Goal: Information Seeking & Learning: Learn about a topic

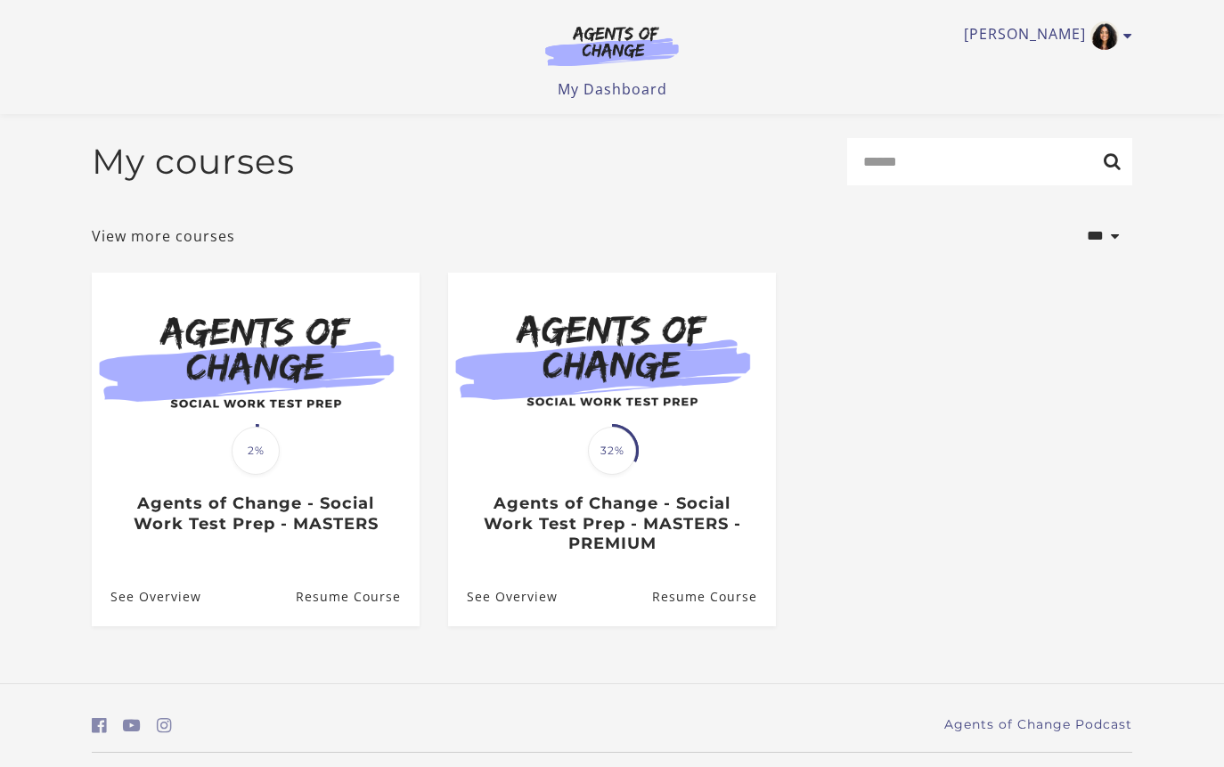
scroll to position [50, 0]
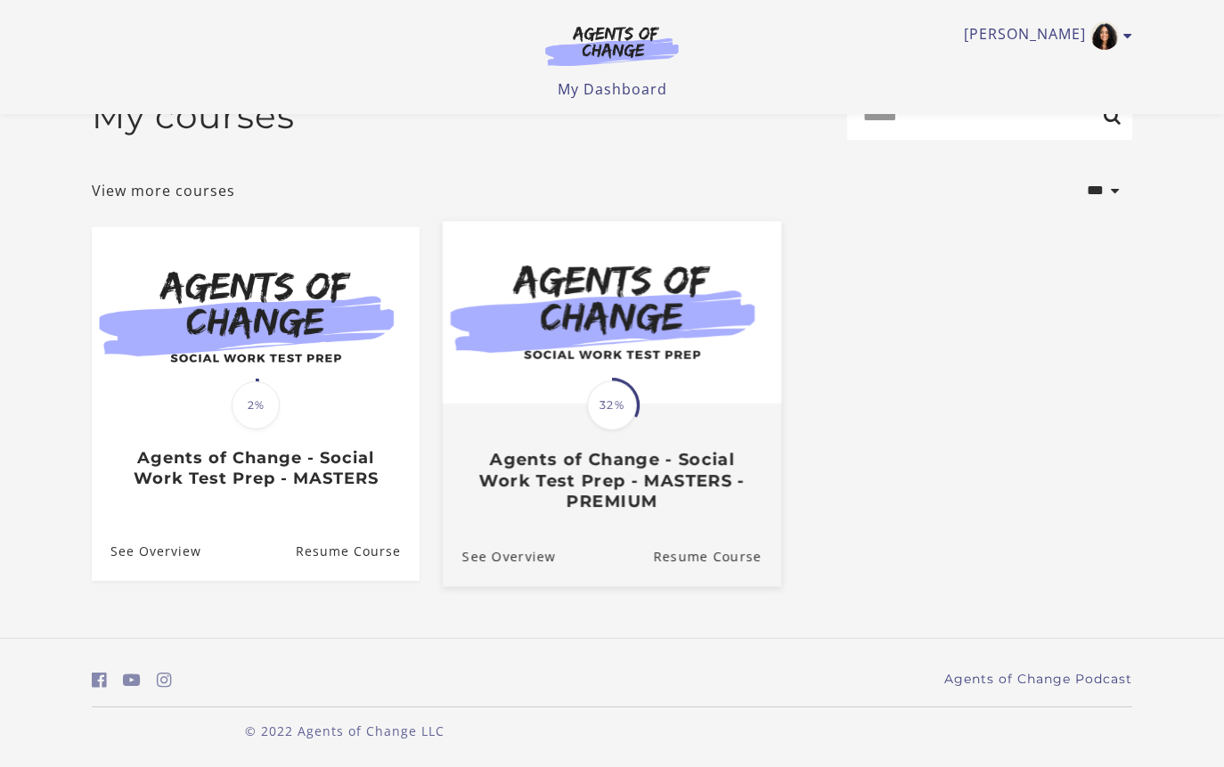
click at [653, 511] on link "Translation missing: en.liquid.partials.dashboard_course_card.progress_descript…" at bounding box center [612, 374] width 338 height 305
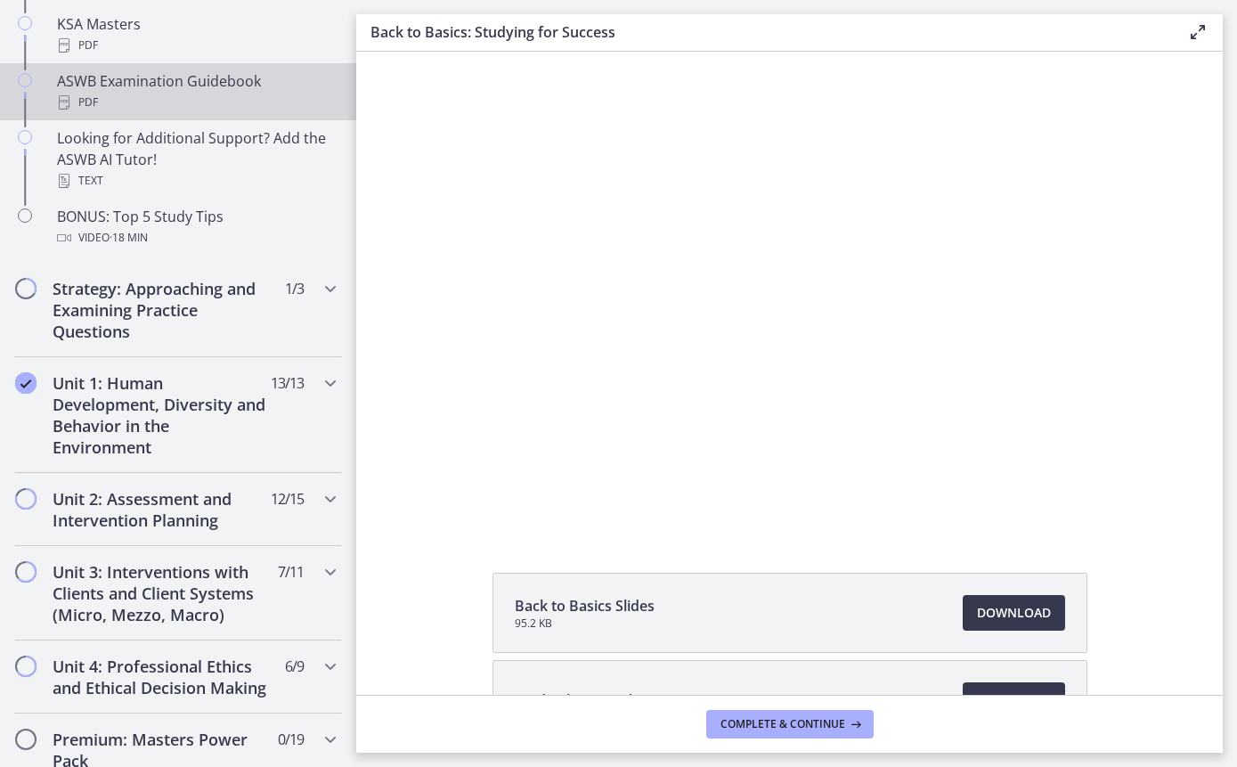
scroll to position [859, 0]
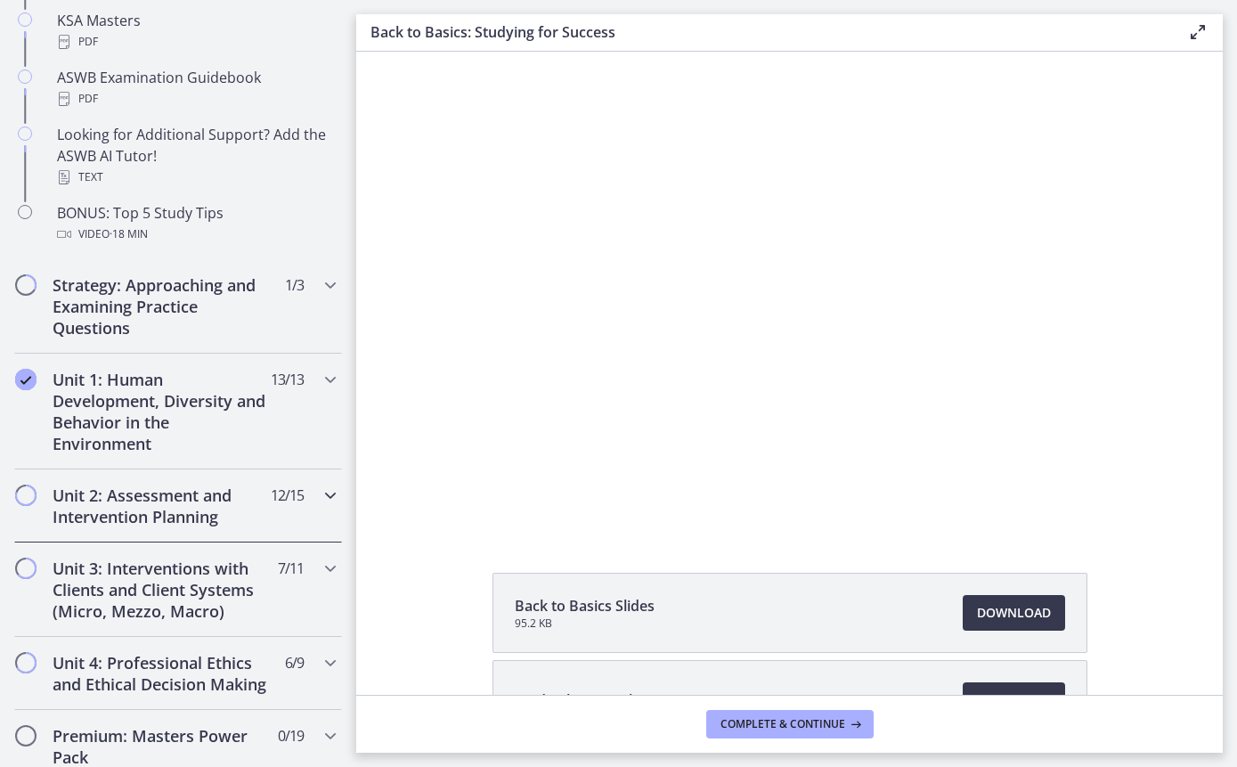
click at [320, 496] on icon "Chapters" at bounding box center [330, 495] width 21 height 21
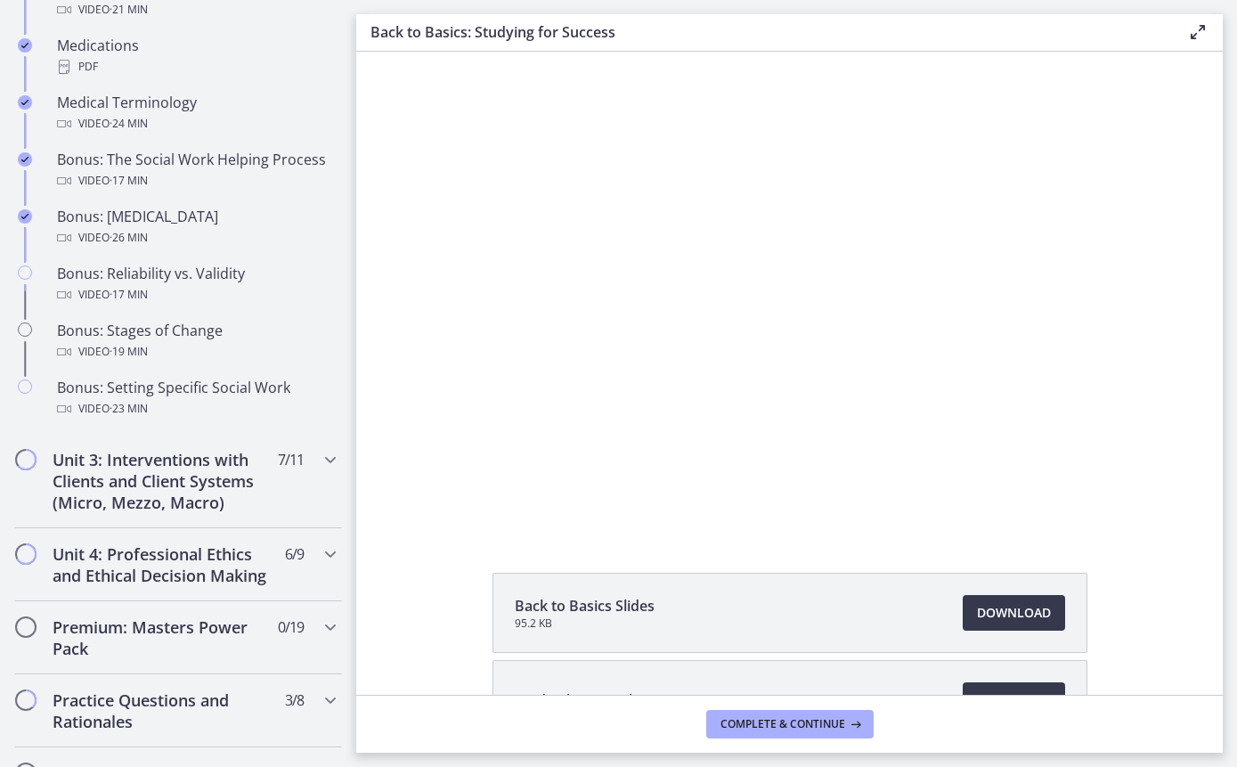
scroll to position [1356, 0]
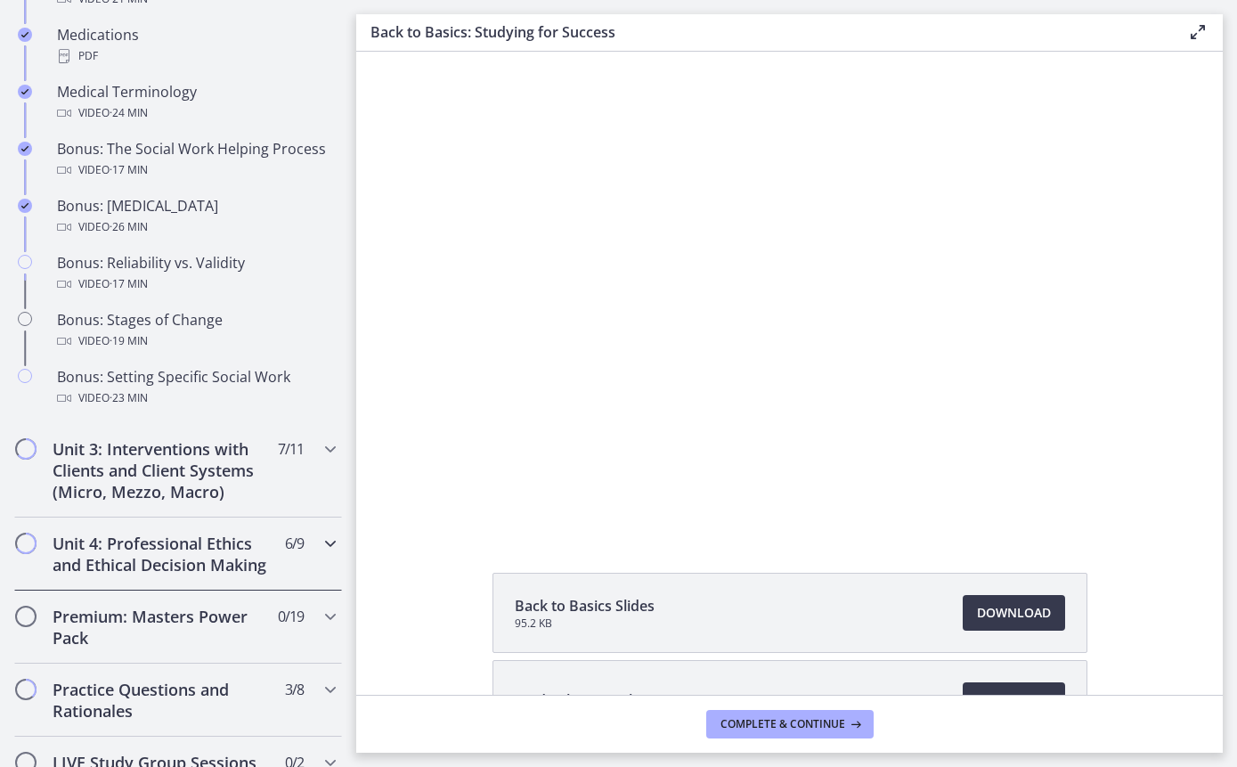
click at [321, 554] on icon "Chapters" at bounding box center [330, 543] width 21 height 21
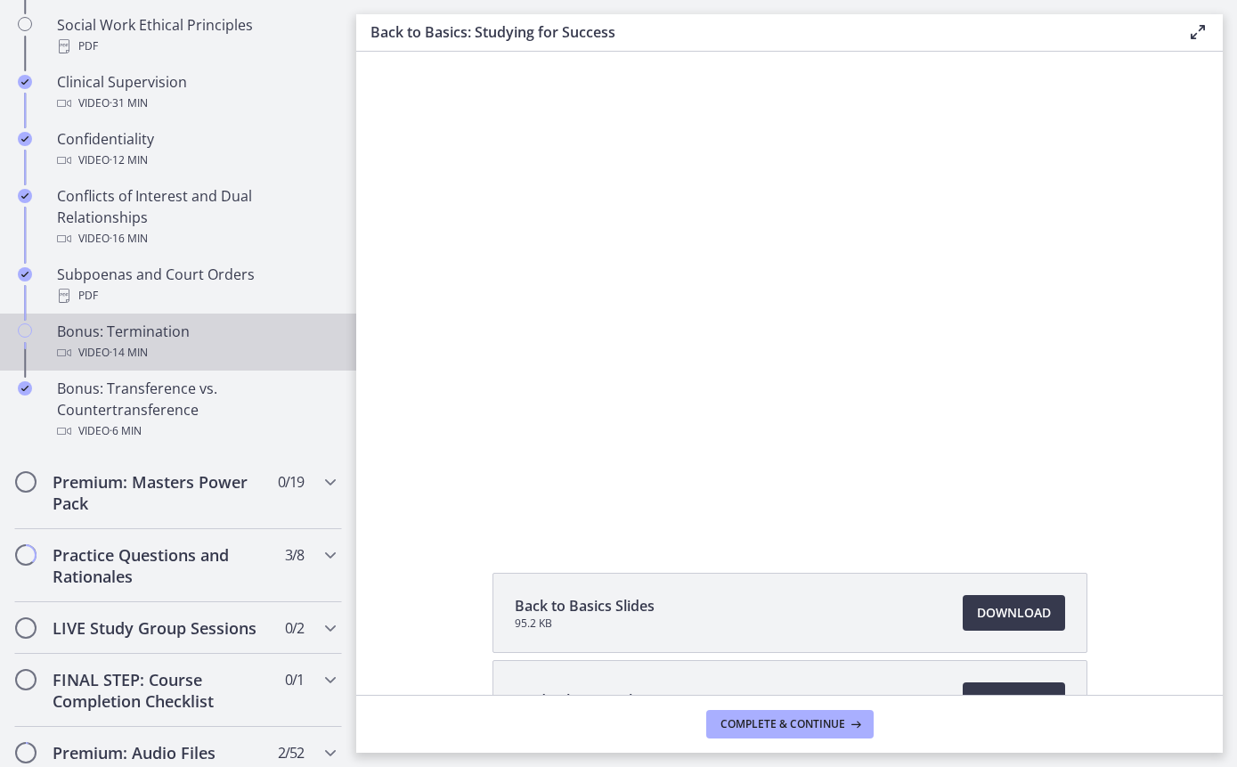
scroll to position [996, 0]
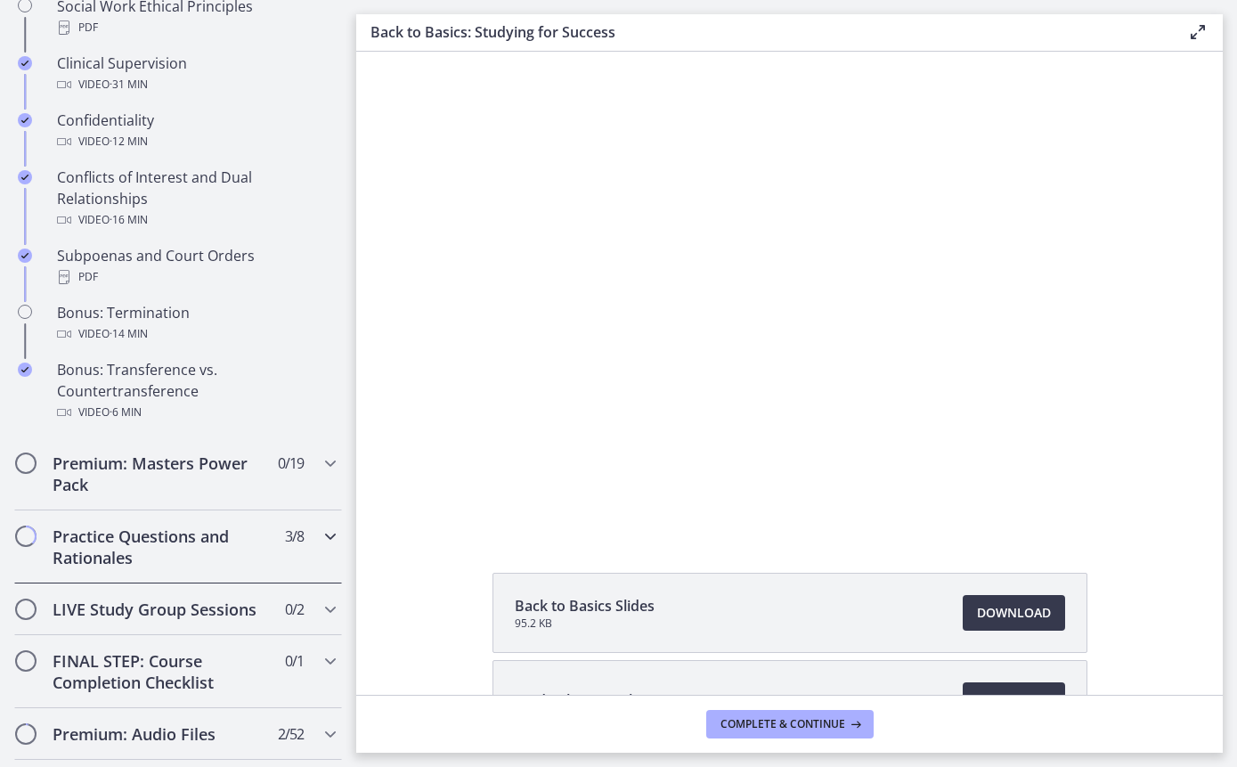
click at [150, 567] on h2 "Practice Questions and Rationales" at bounding box center [161, 547] width 217 height 43
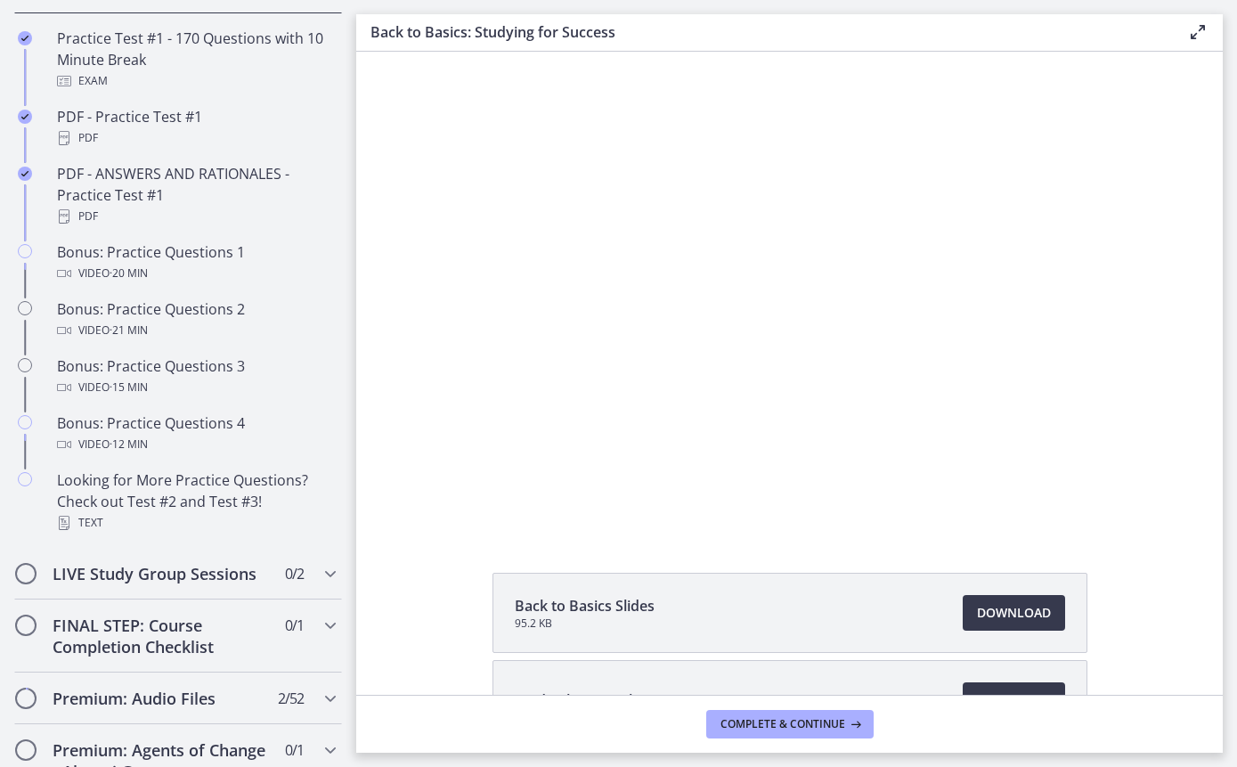
scroll to position [988, 0]
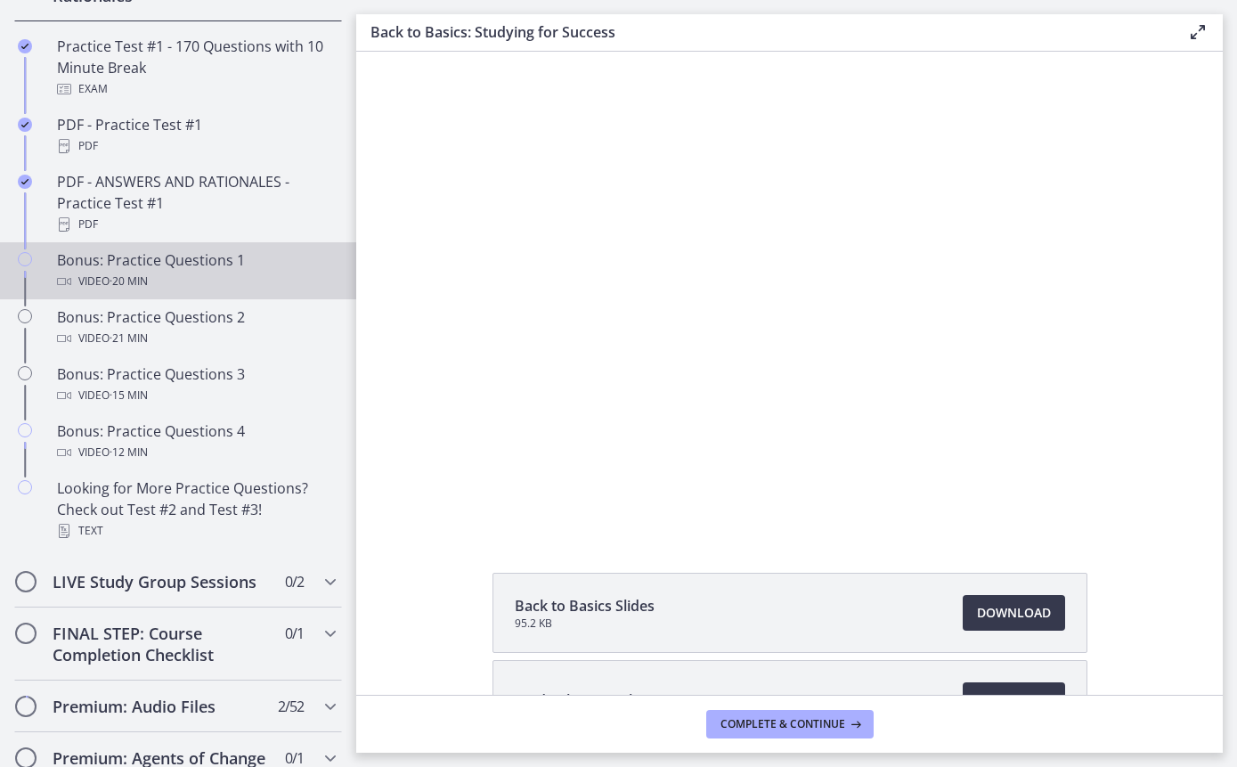
click at [214, 290] on div "Bonus: Practice Questions 1 Video · 20 min" at bounding box center [196, 270] width 278 height 43
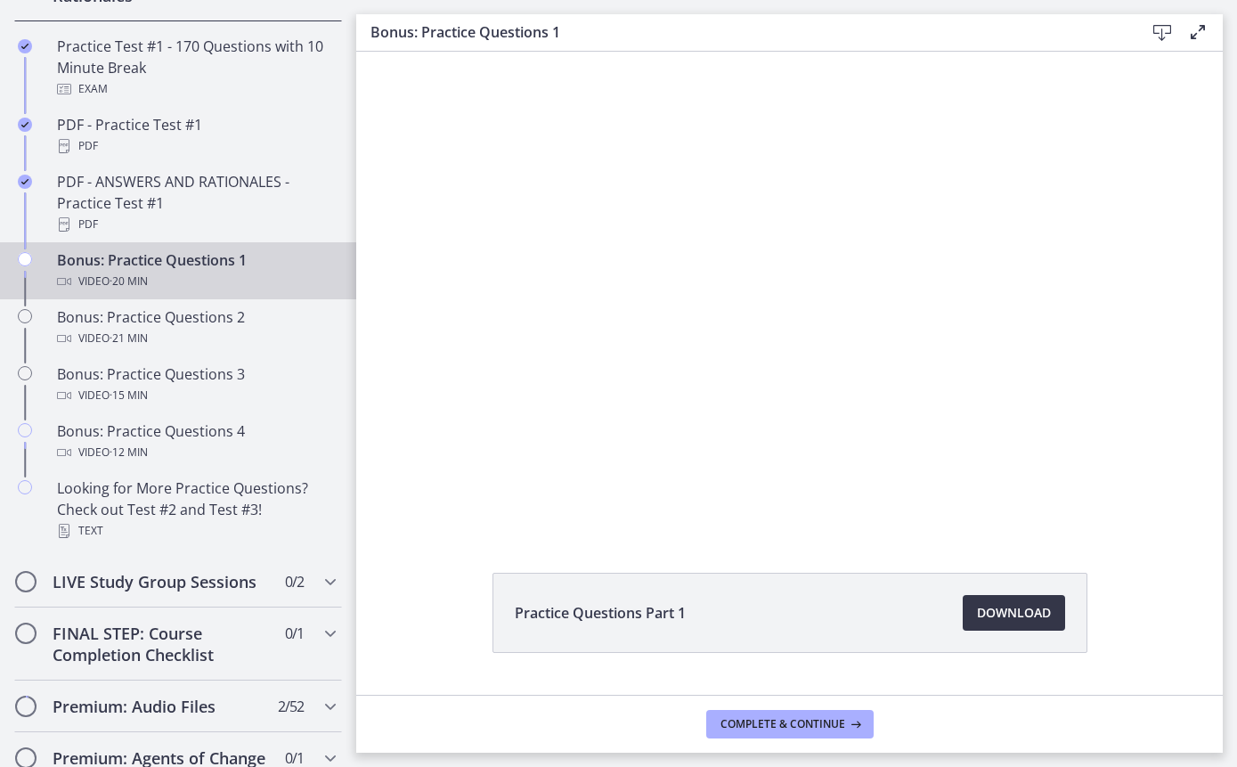
click at [1007, 617] on span "Download Opens in a new window" at bounding box center [1014, 612] width 74 height 21
click at [320, 592] on icon "Chapters" at bounding box center [330, 581] width 21 height 21
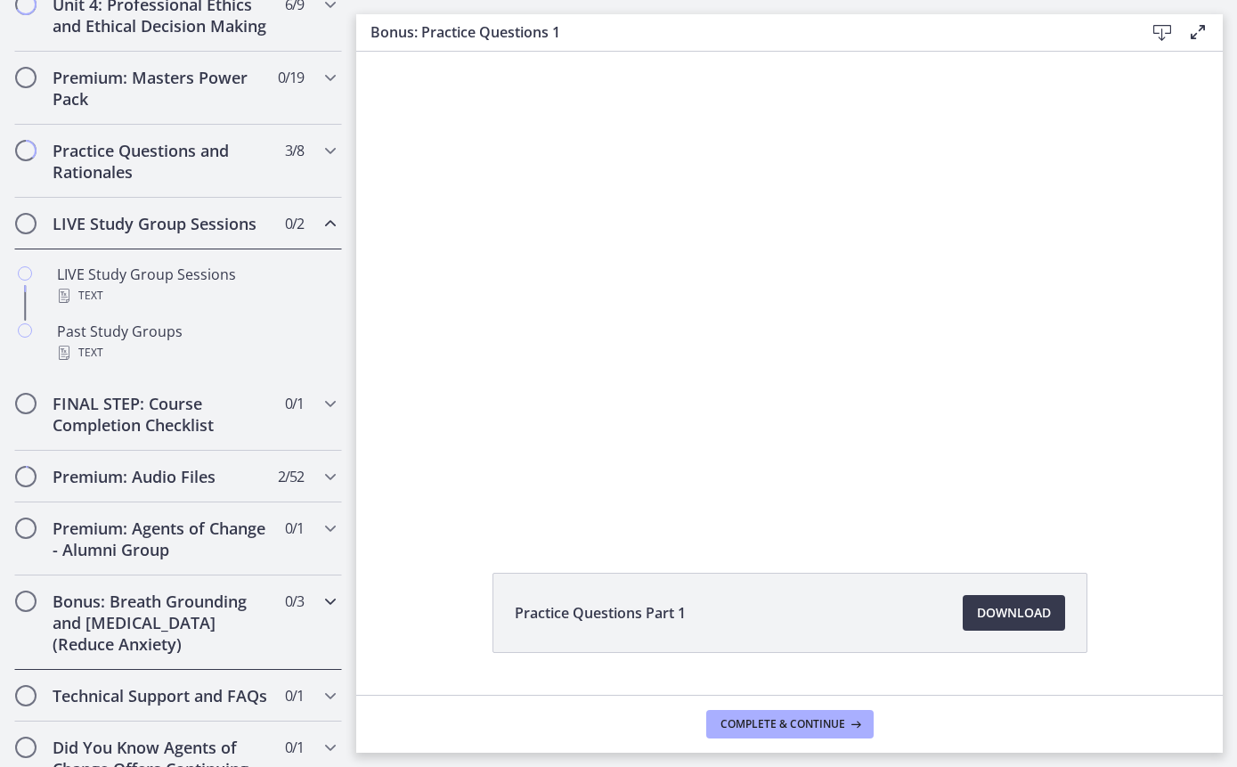
scroll to position [902, 0]
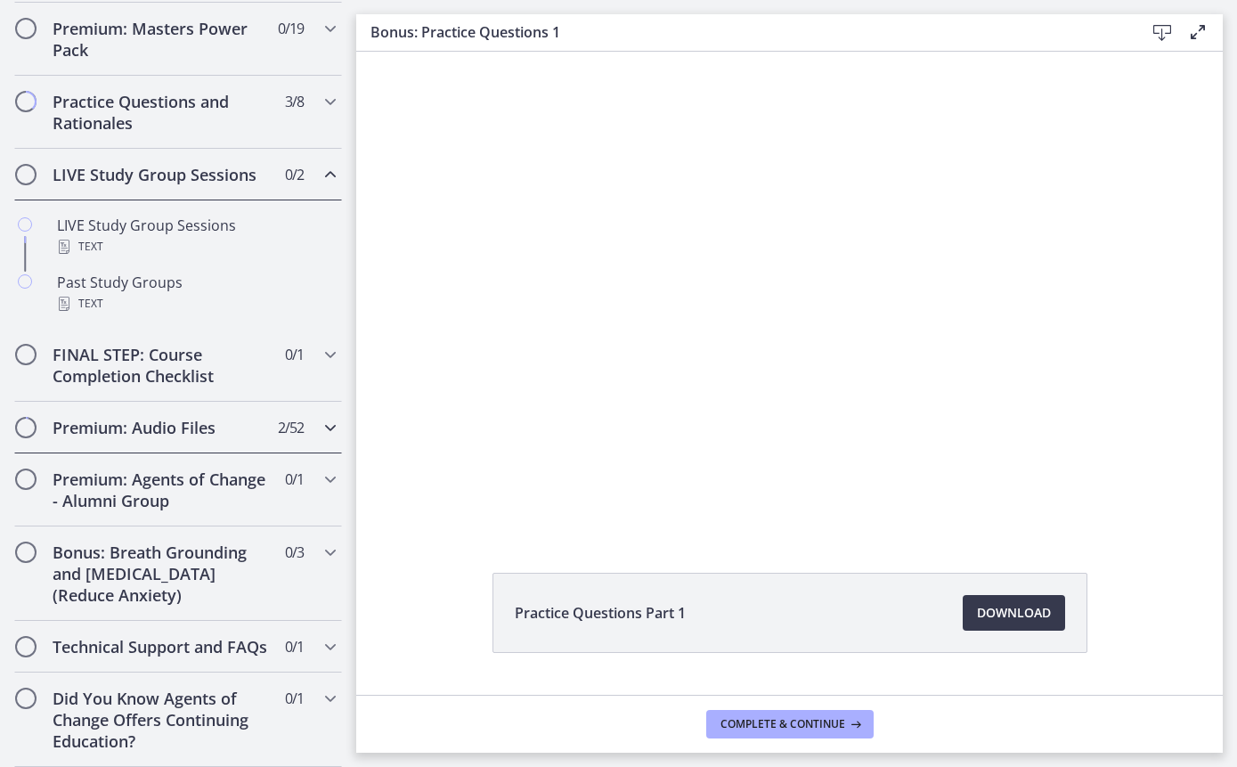
click at [320, 402] on div "Premium: Audio Files 2 / 52 Completed" at bounding box center [178, 428] width 328 height 52
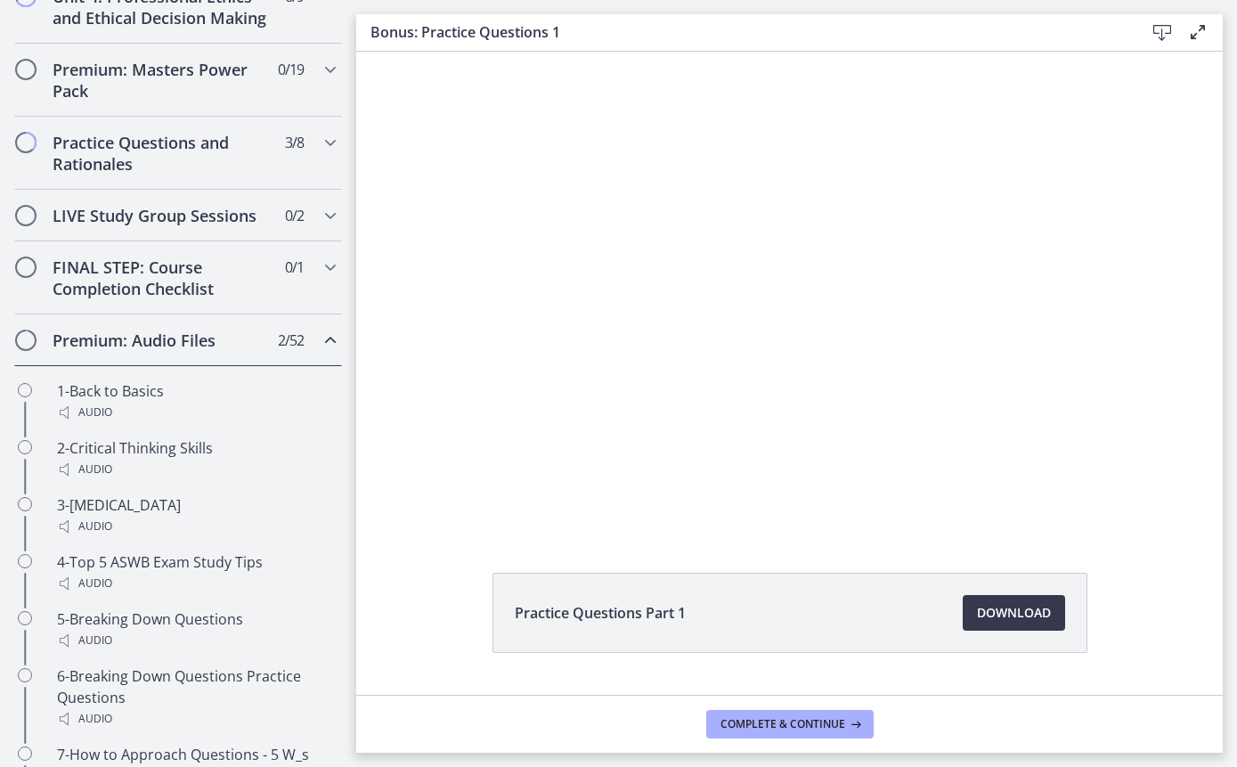
scroll to position [0, 0]
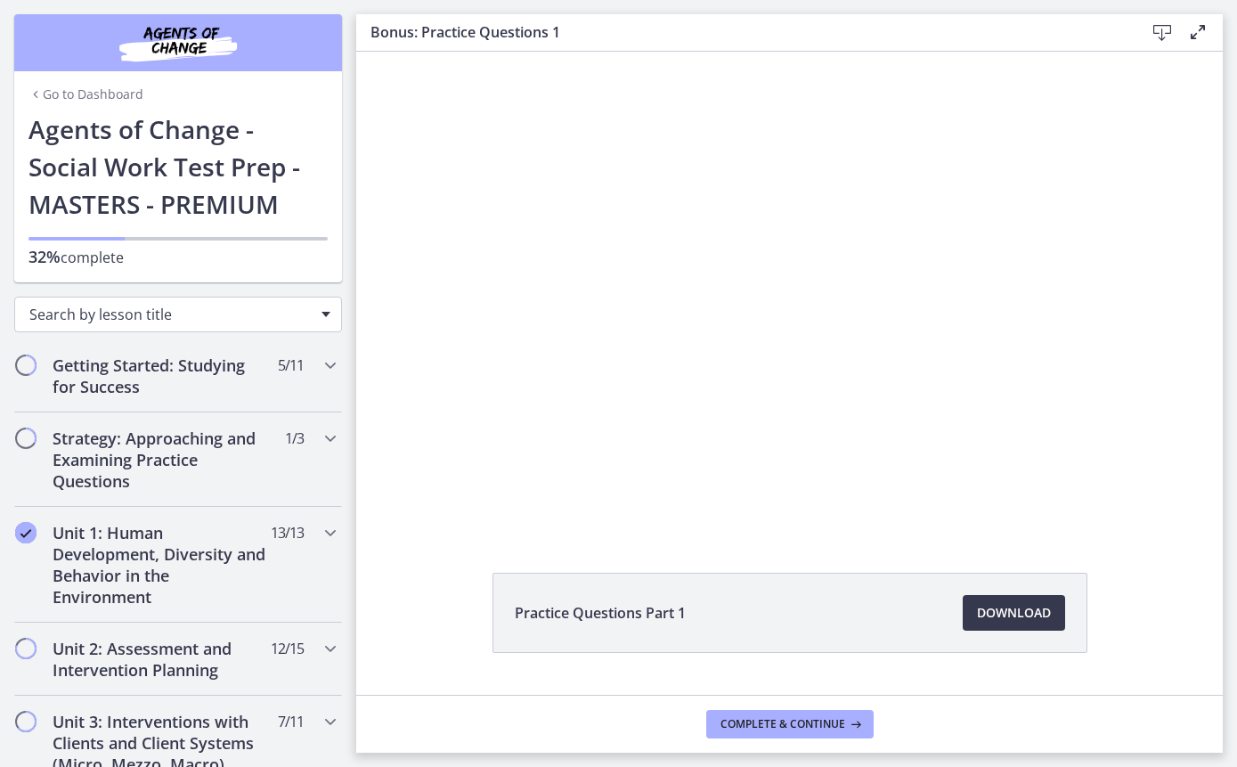
click at [316, 306] on div "Search by lesson title" at bounding box center [178, 315] width 328 height 36
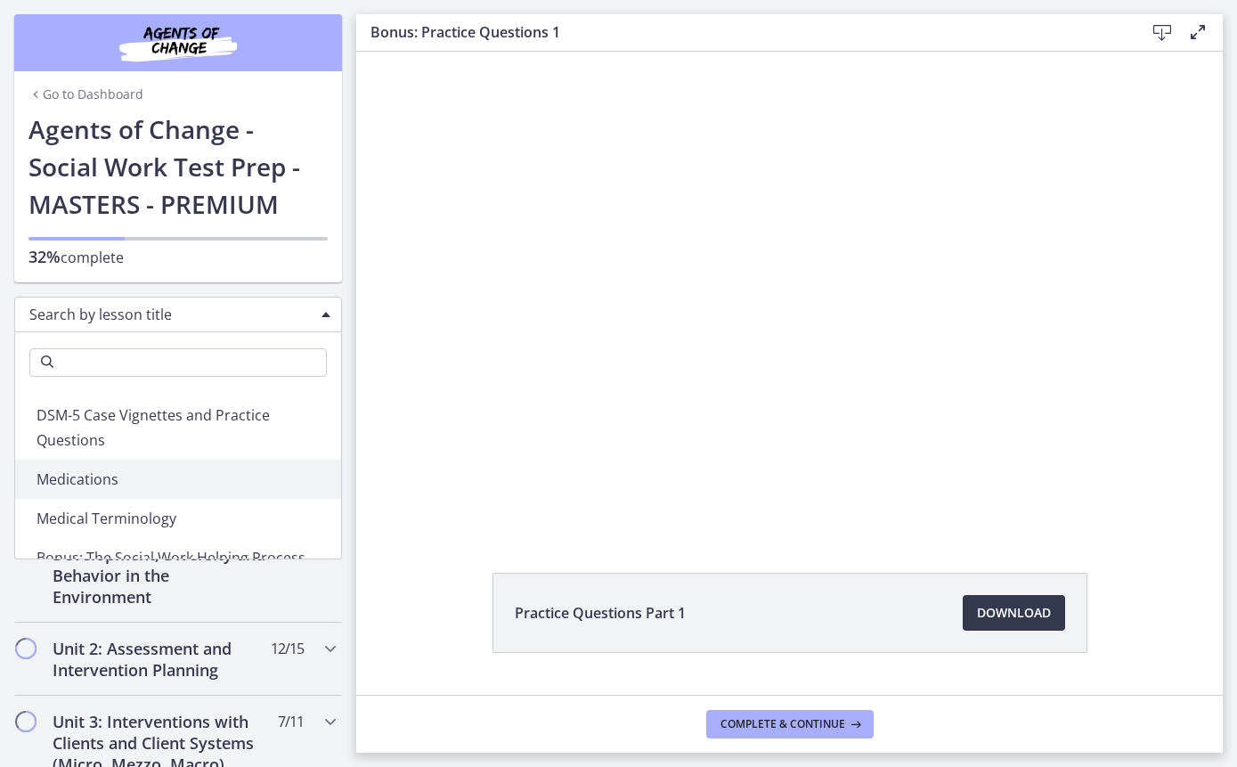
scroll to position [2012, 0]
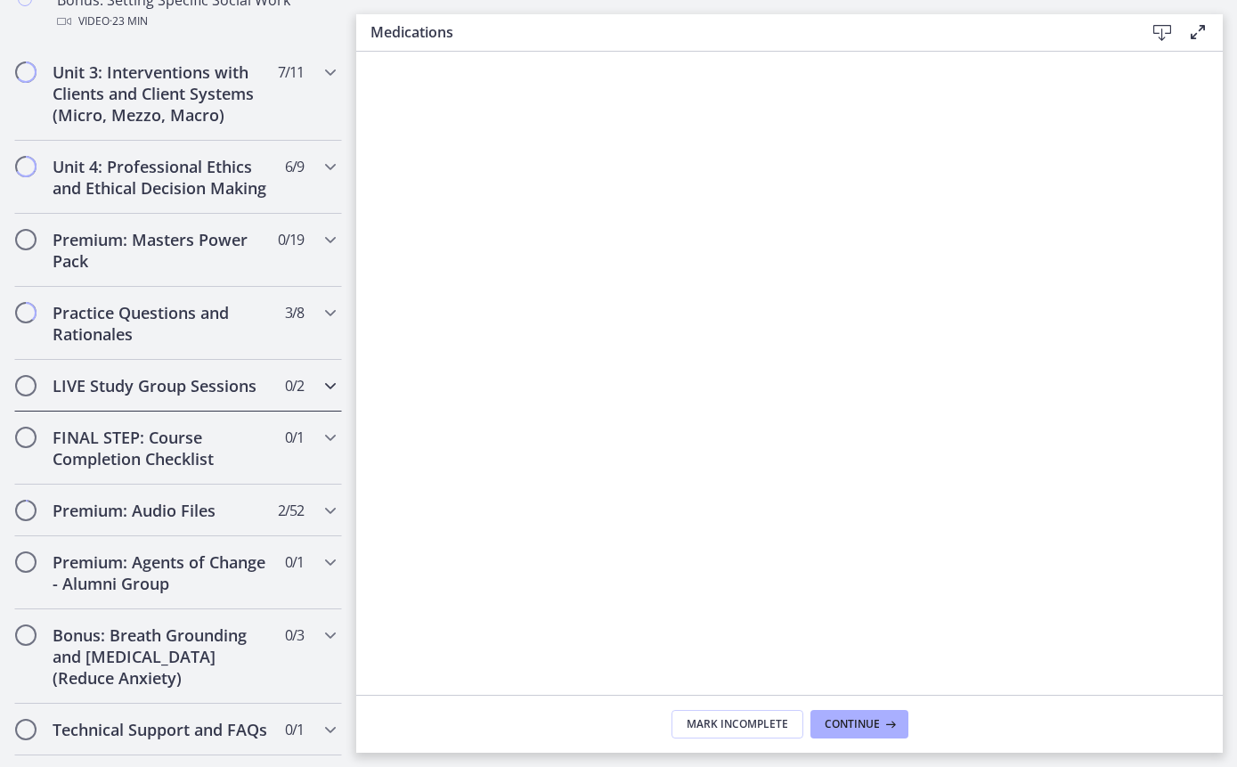
scroll to position [1730, 0]
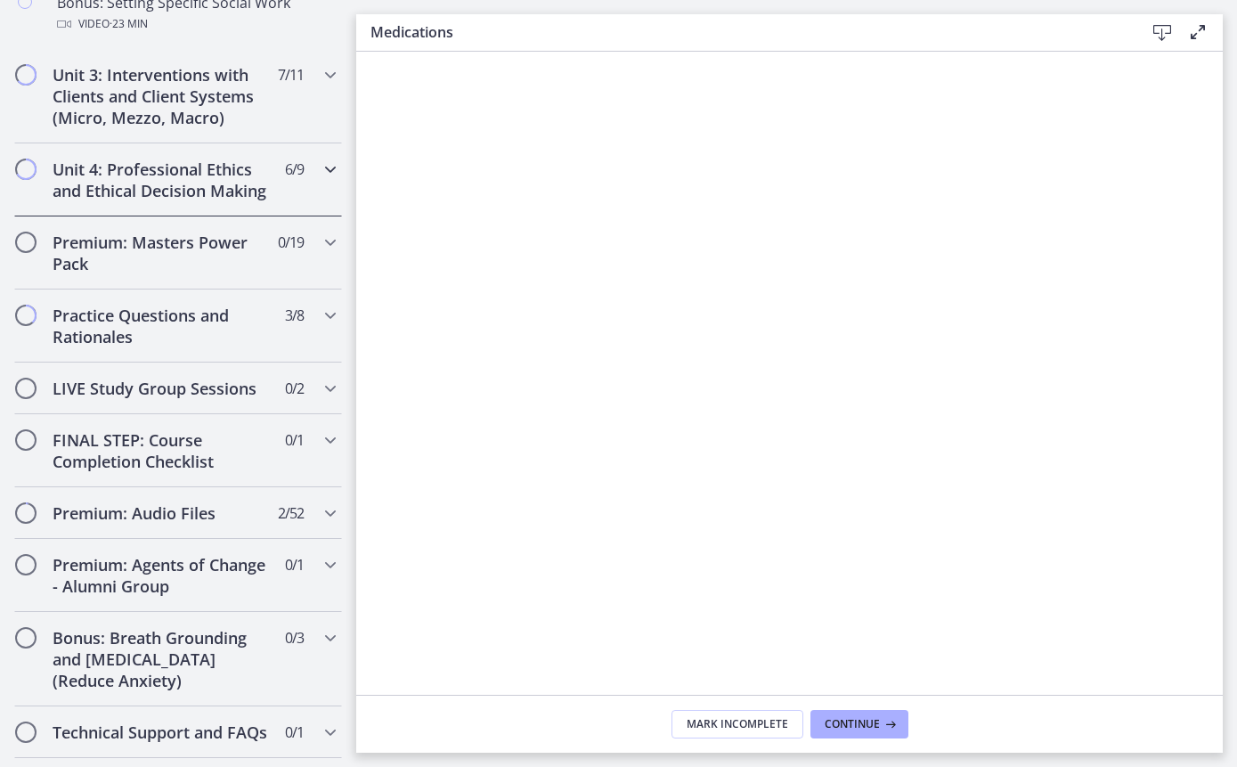
click at [173, 187] on h2 "Unit 4: Professional Ethics and Ethical Decision Making" at bounding box center [161, 180] width 217 height 43
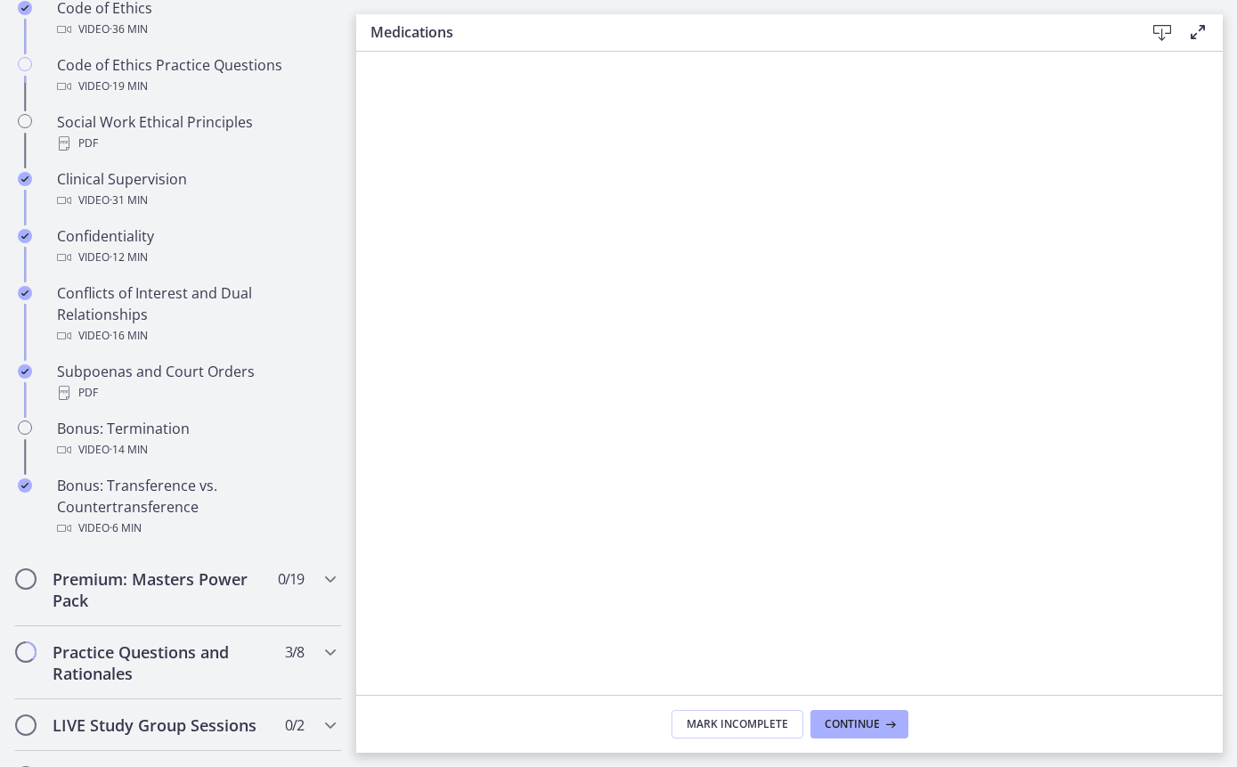
scroll to position [809, 0]
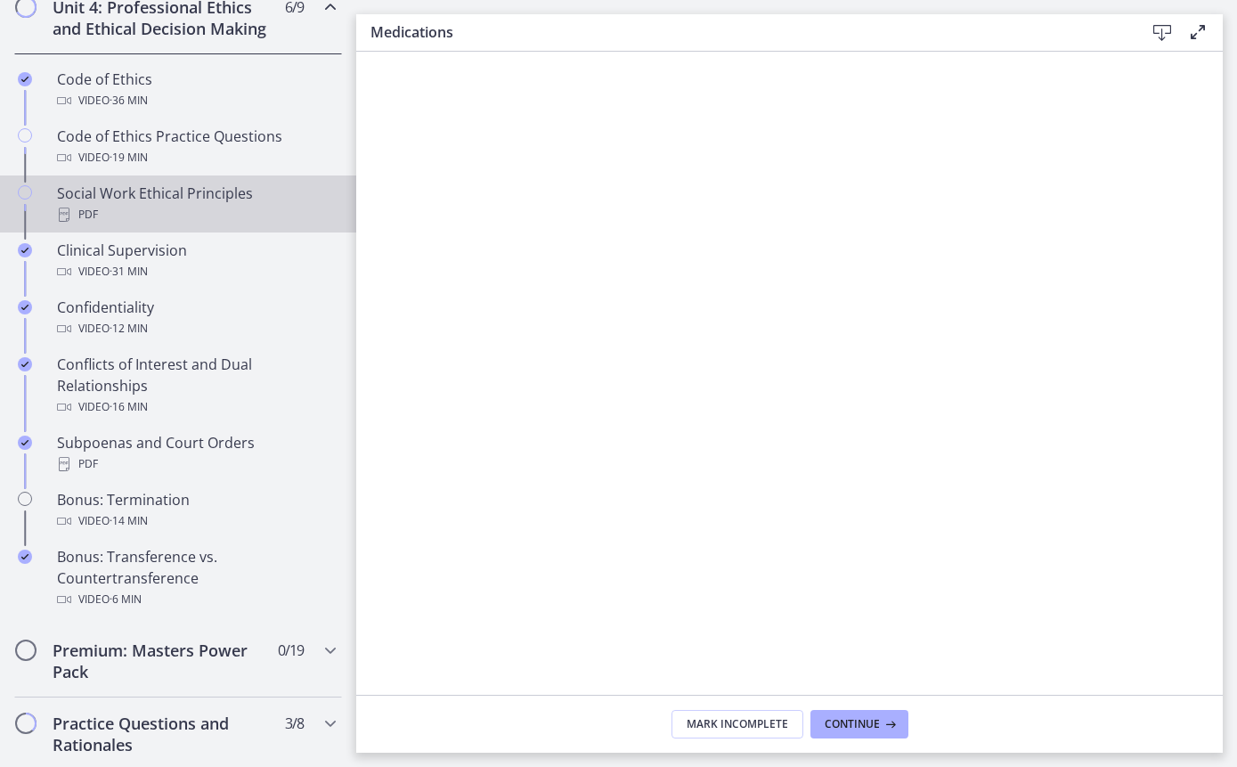
click at [191, 200] on div "Social Work Ethical Principles PDF" at bounding box center [196, 204] width 278 height 43
click at [101, 651] on h2 "Premium: Masters Power Pack" at bounding box center [161, 661] width 217 height 43
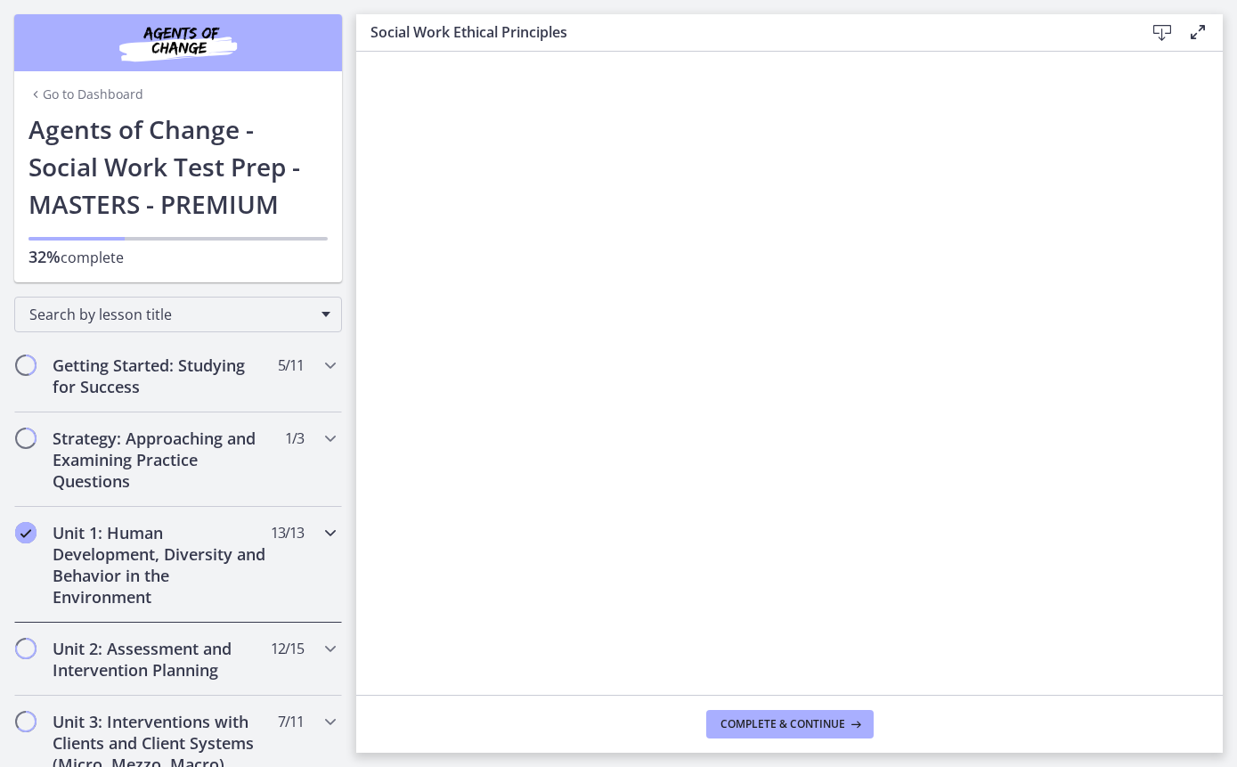
click at [206, 582] on h2 "Unit 1: Human Development, Diversity and Behavior in the Environment" at bounding box center [161, 565] width 217 height 86
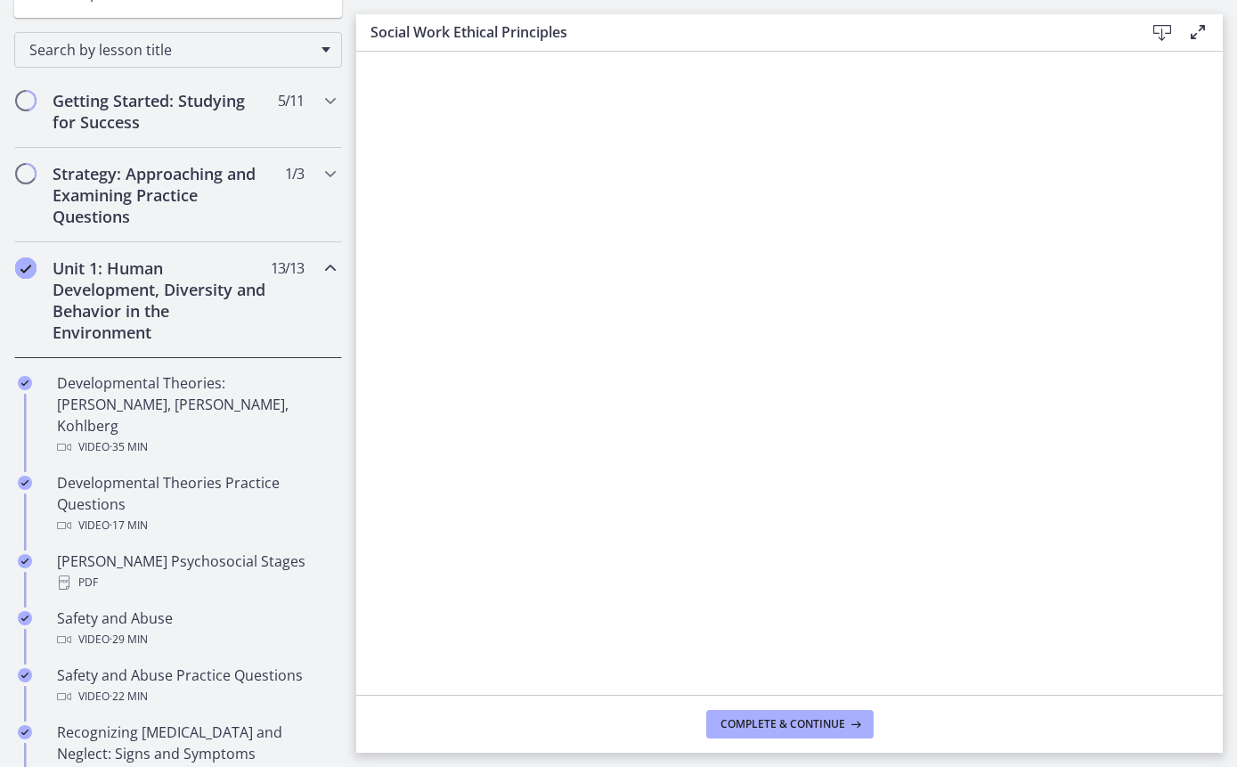
scroll to position [264, 0]
click at [94, 214] on h2 "Strategy: Approaching and Examining Practice Questions" at bounding box center [161, 196] width 217 height 64
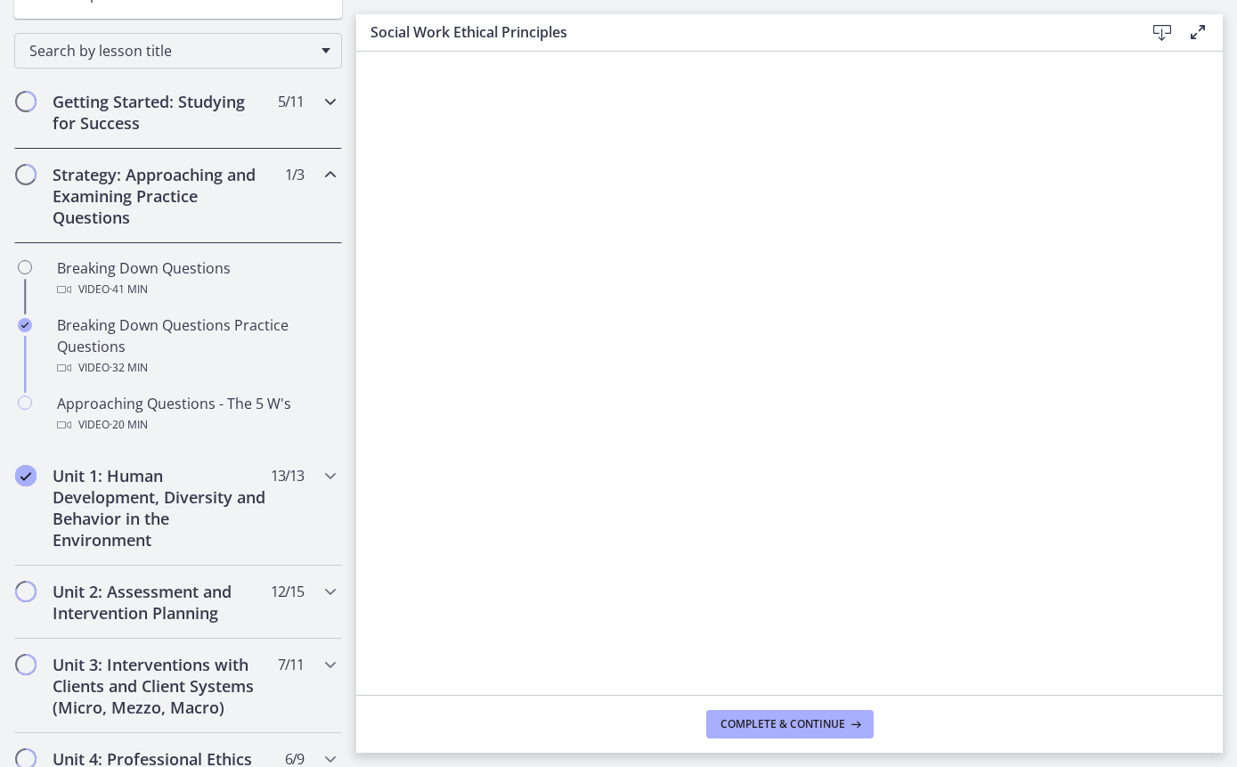
click at [118, 109] on h2 "Getting Started: Studying for Success" at bounding box center [161, 112] width 217 height 43
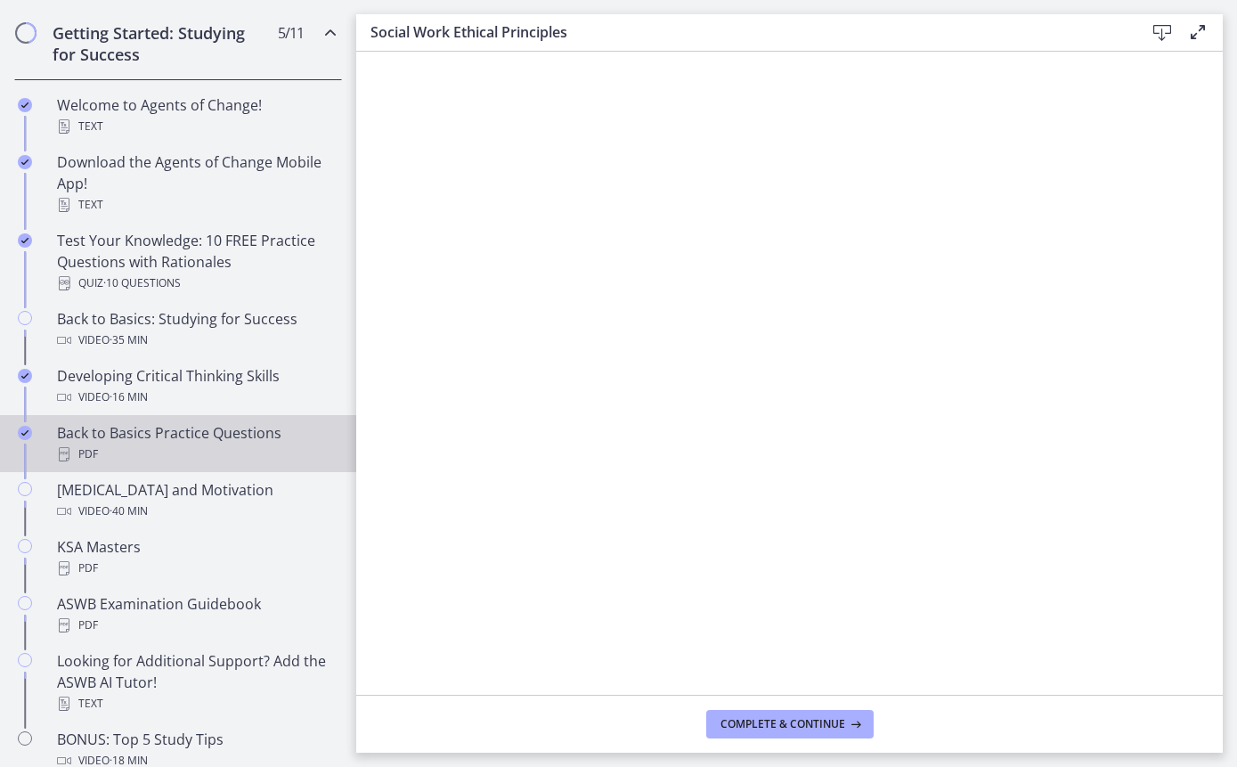
scroll to position [363, 0]
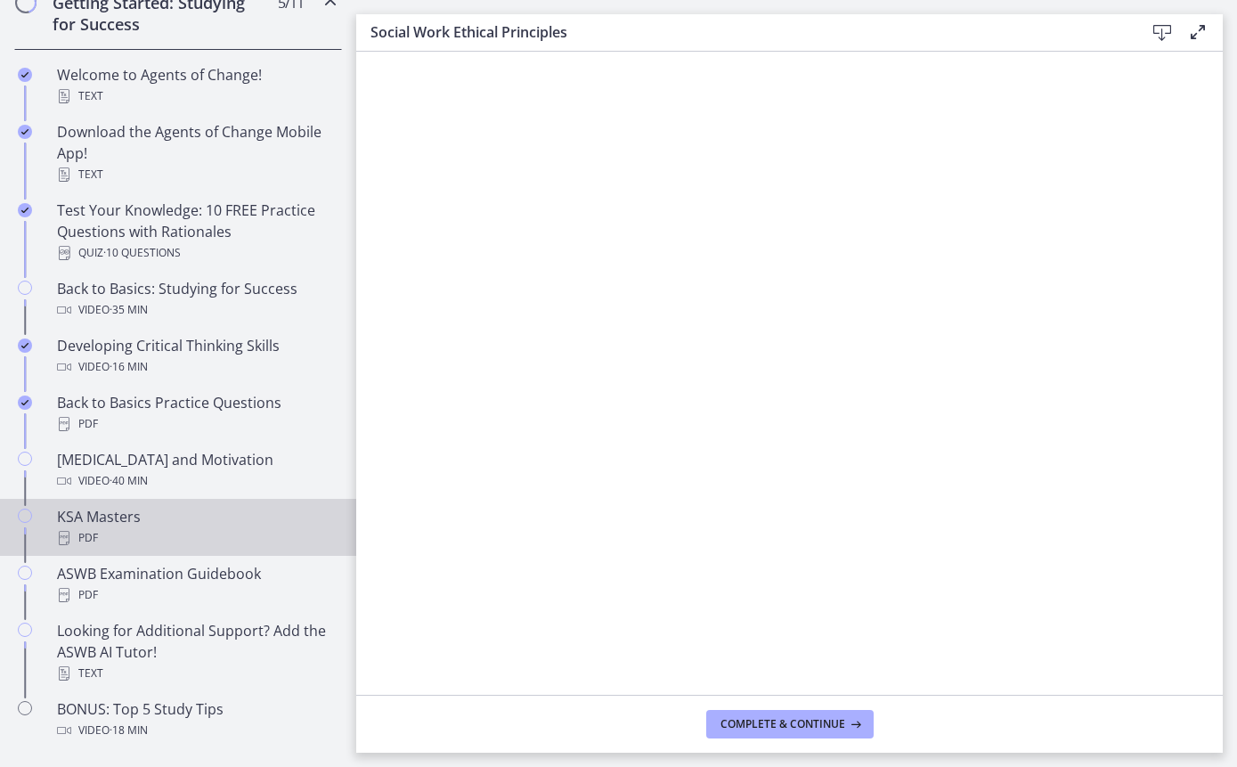
click at [131, 520] on div "KSA Masters PDF" at bounding box center [196, 527] width 278 height 43
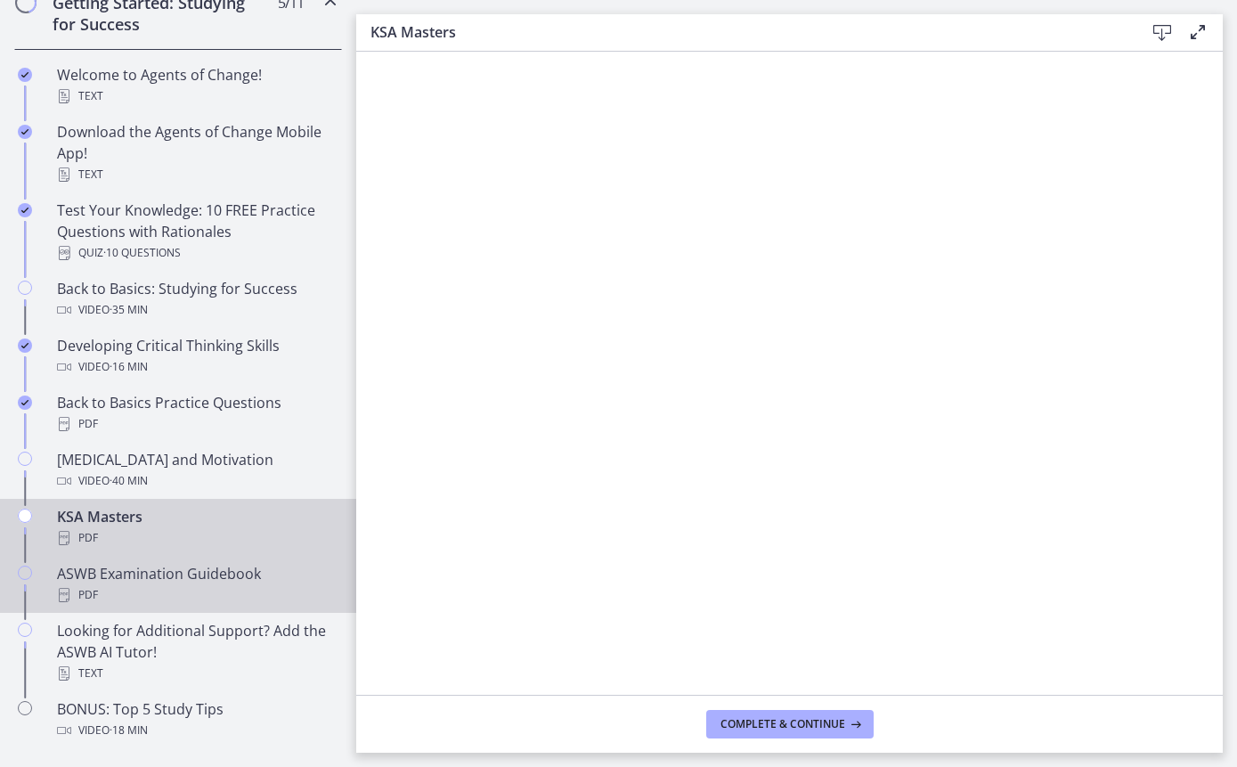
click at [286, 593] on div "PDF" at bounding box center [196, 594] width 278 height 21
